Goal: Task Accomplishment & Management: Use online tool/utility

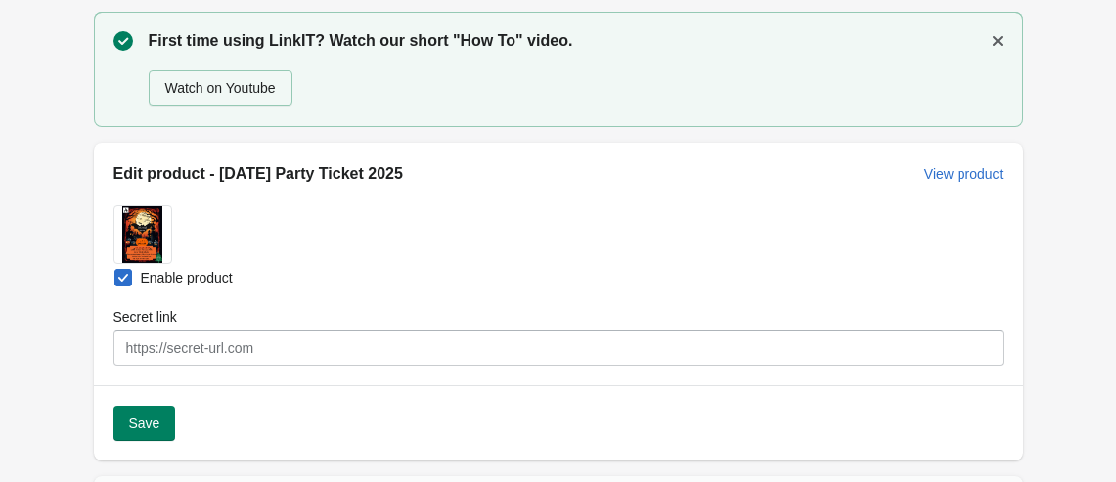
scroll to position [88, 0]
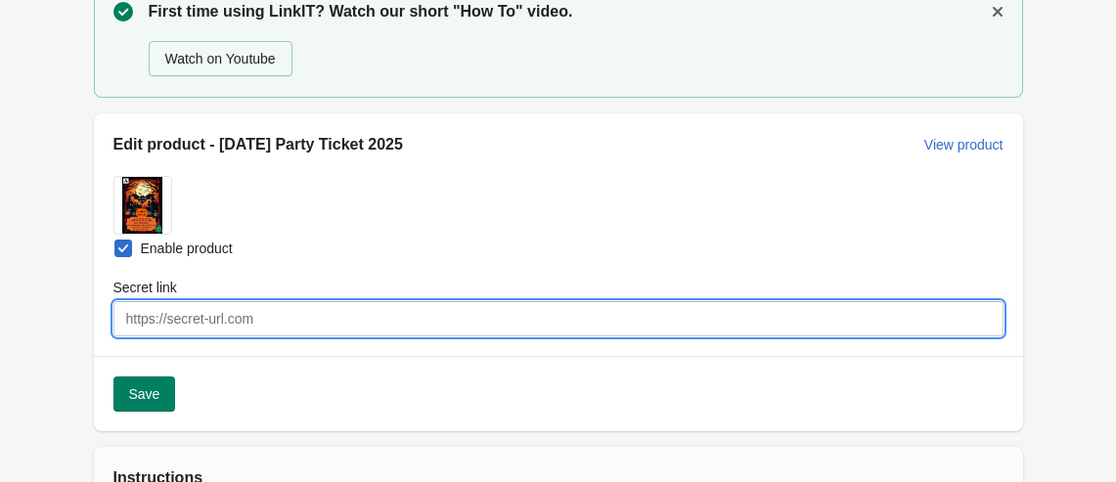
click at [186, 332] on input "Secret link" at bounding box center [559, 318] width 890 height 35
